Goal: Browse casually: Explore the website without a specific task or goal

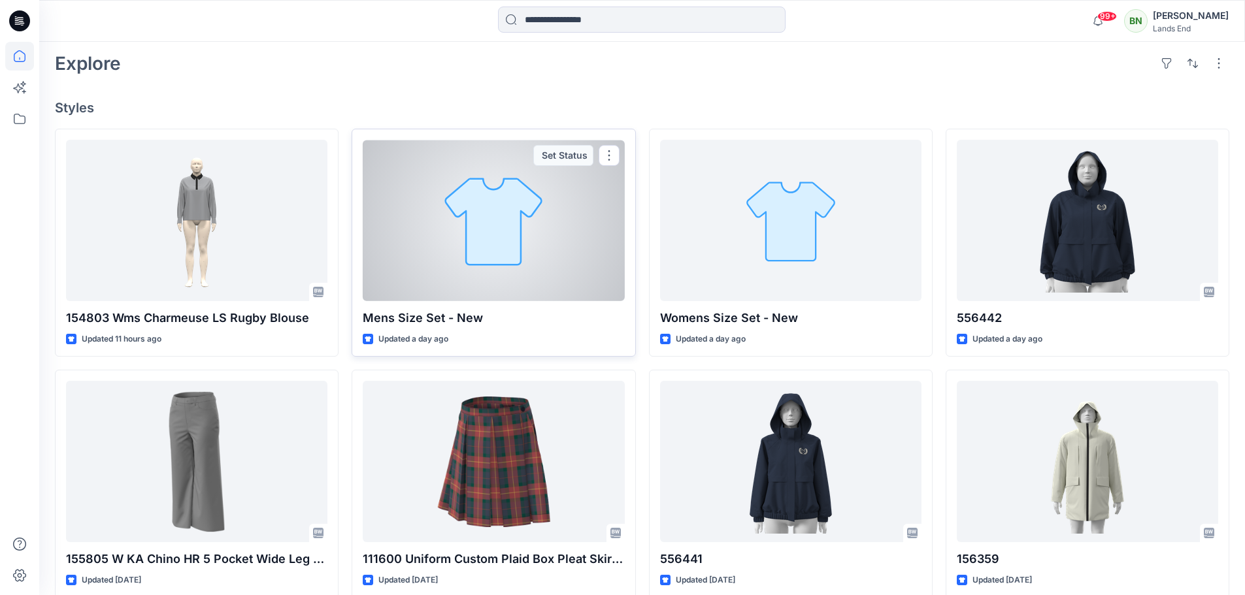
scroll to position [392, 0]
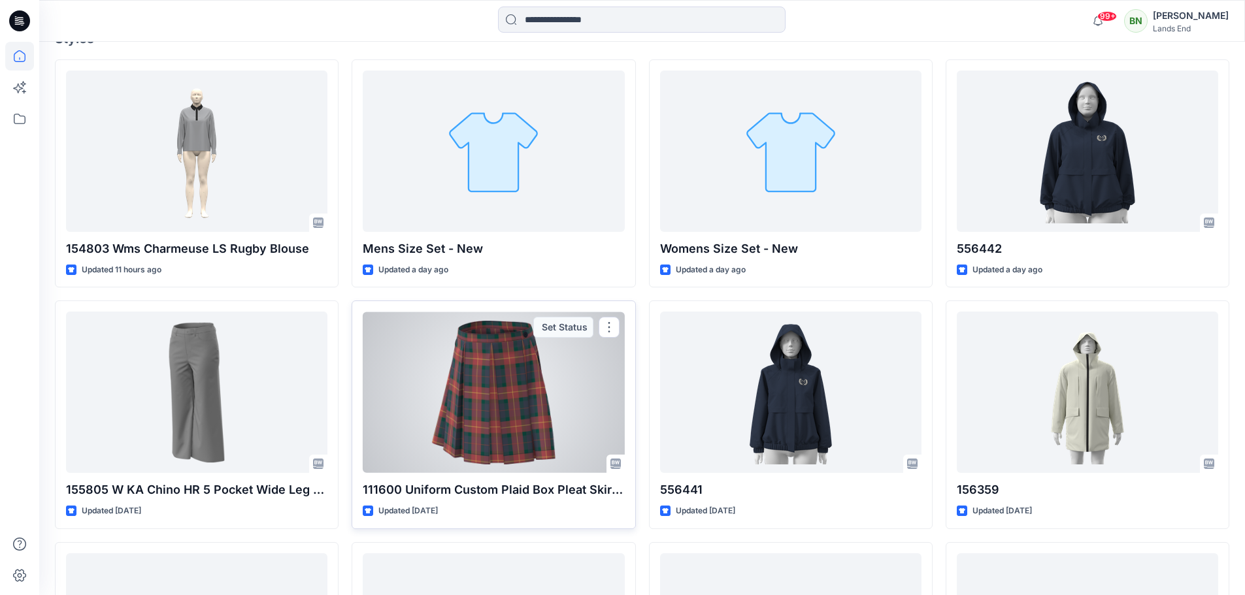
click at [480, 466] on div at bounding box center [493, 392] width 261 height 161
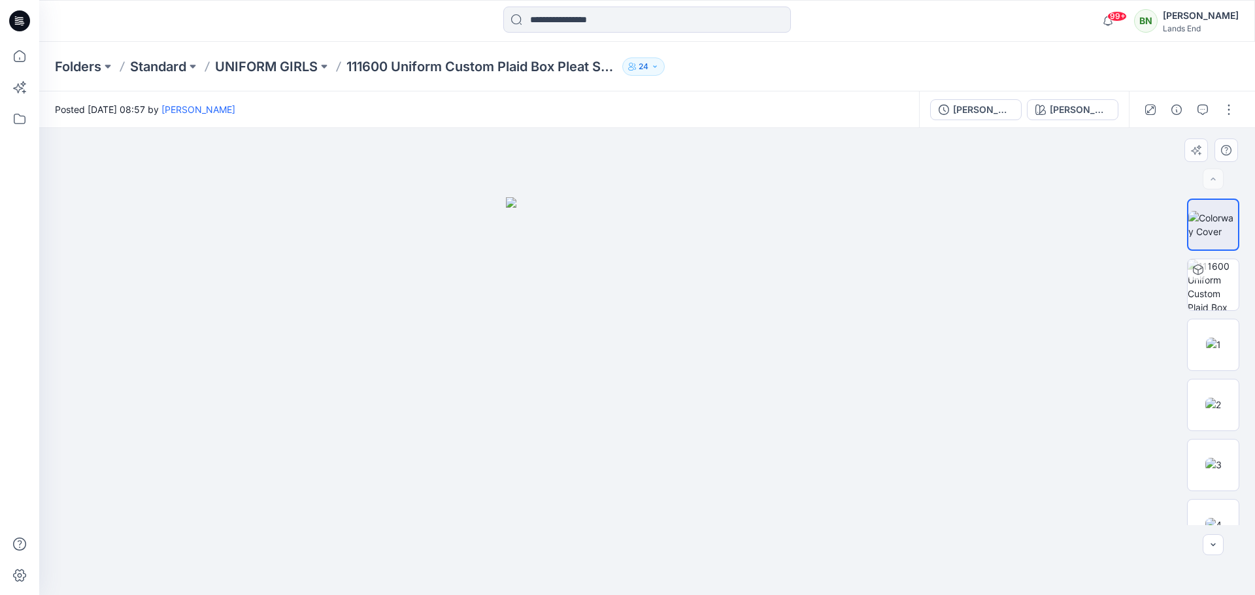
click at [678, 362] on img at bounding box center [647, 396] width 282 height 398
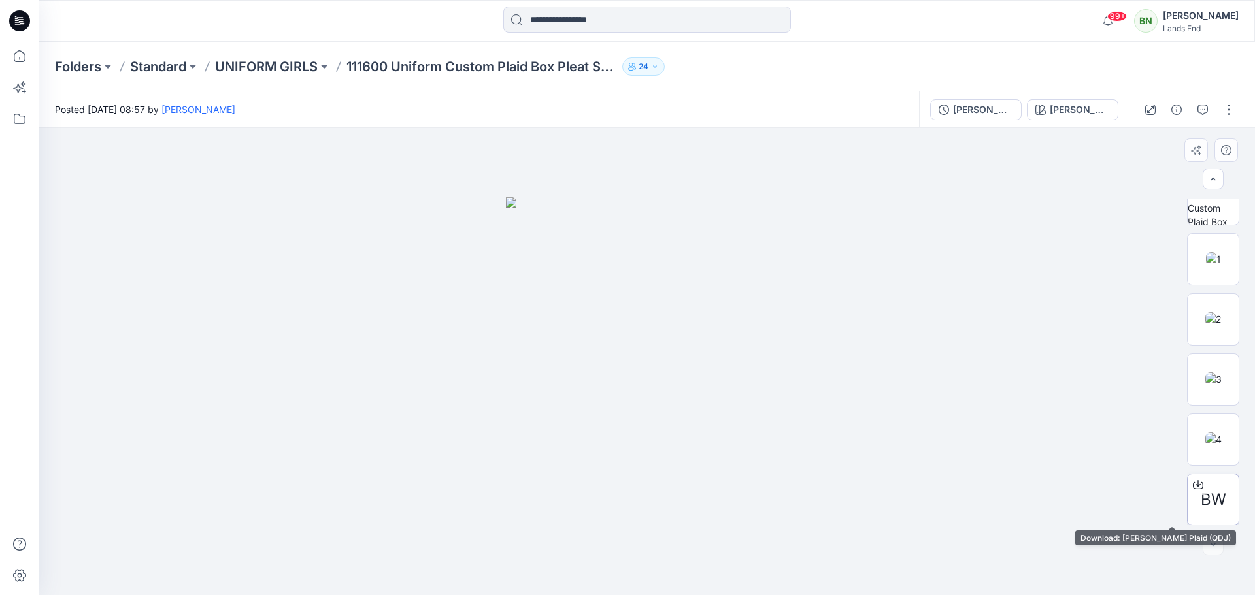
scroll to position [86, 0]
click at [1213, 502] on span "BW" at bounding box center [1213, 500] width 25 height 24
drag, startPoint x: 734, startPoint y: 328, endPoint x: 741, endPoint y: 249, distance: 79.4
click at [1191, 491] on div at bounding box center [1198, 484] width 21 height 21
drag, startPoint x: 620, startPoint y: 341, endPoint x: 646, endPoint y: 303, distance: 46.1
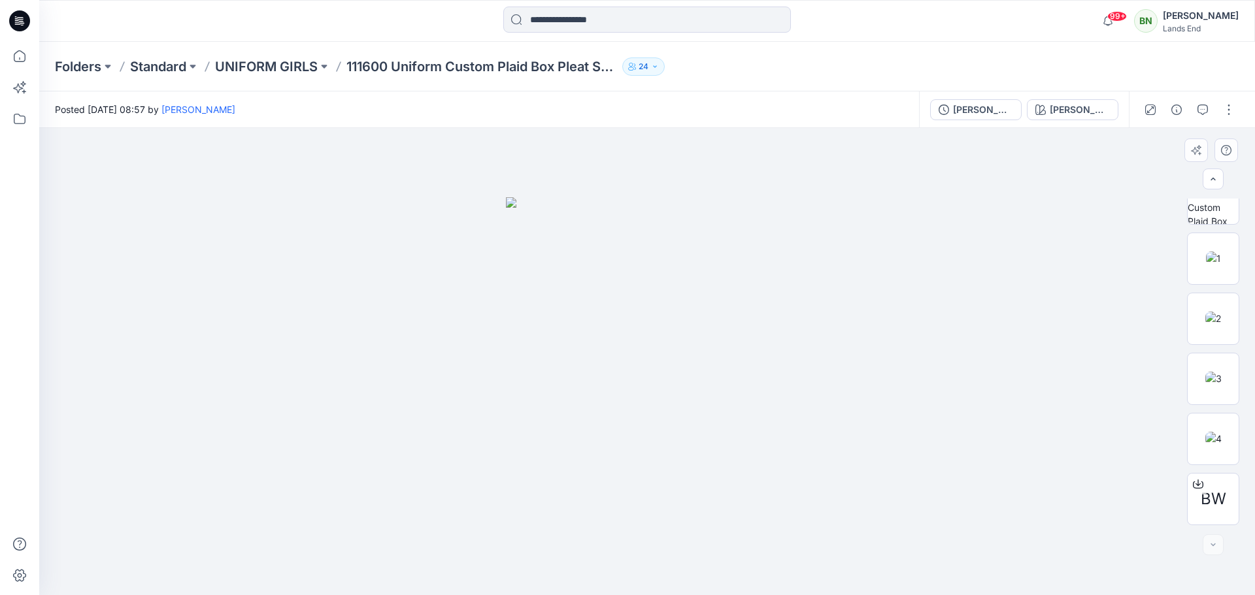
click at [680, 426] on img at bounding box center [647, 396] width 282 height 398
click at [1188, 485] on div at bounding box center [1198, 484] width 21 height 21
drag, startPoint x: 697, startPoint y: 389, endPoint x: 760, endPoint y: 361, distance: 68.2
drag, startPoint x: 771, startPoint y: 395, endPoint x: 1031, endPoint y: 313, distance: 273.5
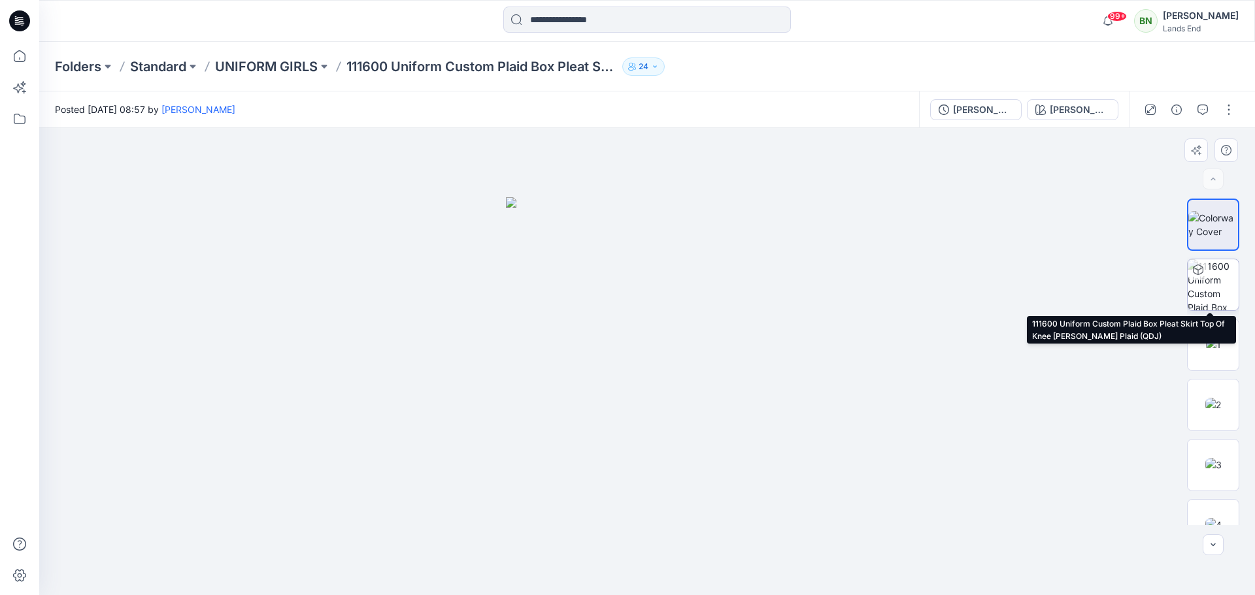
click at [1212, 275] on img at bounding box center [1213, 284] width 51 height 51
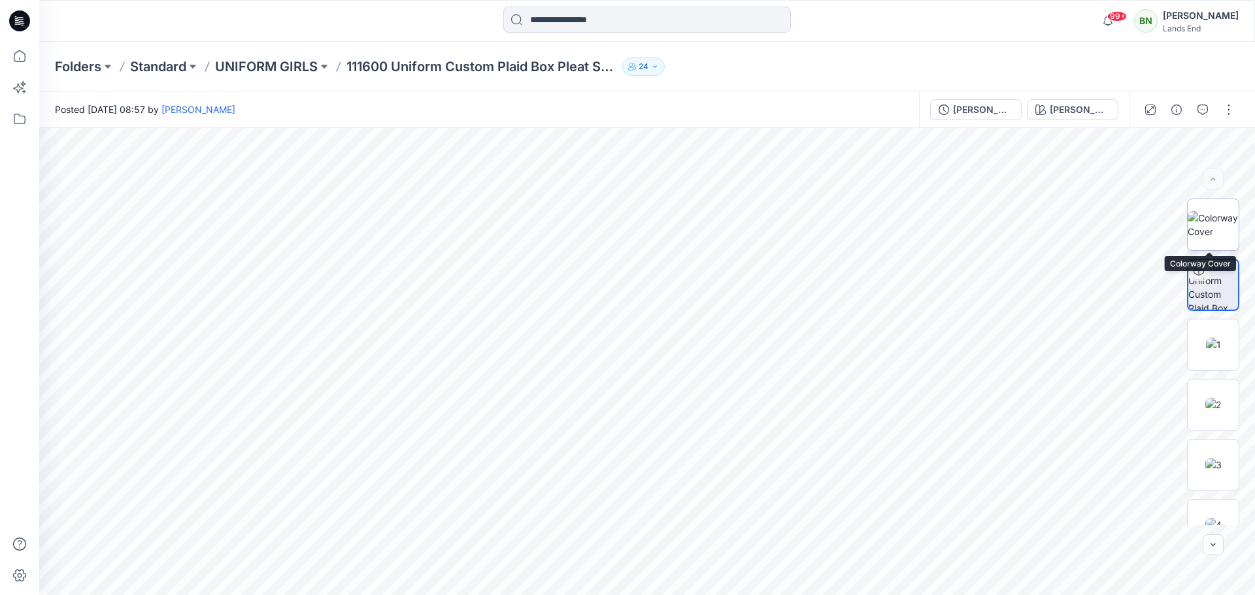
click at [1199, 227] on img at bounding box center [1213, 224] width 51 height 27
drag, startPoint x: 631, startPoint y: 382, endPoint x: 769, endPoint y: 391, distance: 138.2
drag, startPoint x: 815, startPoint y: 414, endPoint x: 705, endPoint y: 416, distance: 110.5
drag, startPoint x: 597, startPoint y: 332, endPoint x: 728, endPoint y: 307, distance: 133.8
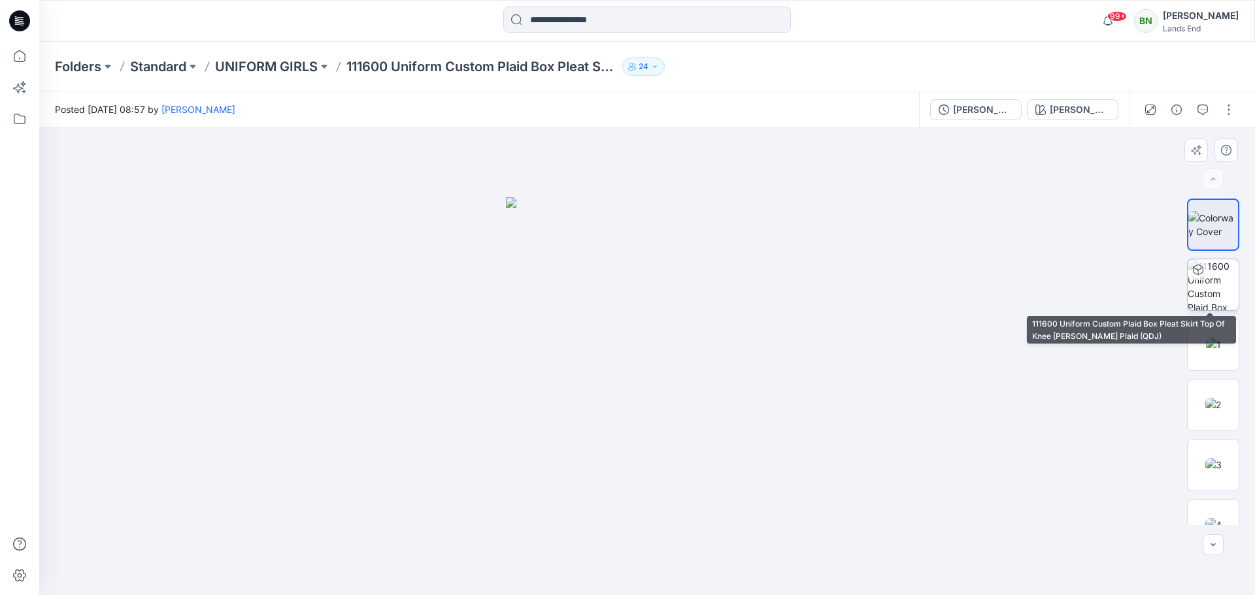
click at [1194, 276] on div at bounding box center [1198, 269] width 21 height 21
